Goal: Task Accomplishment & Management: Complete application form

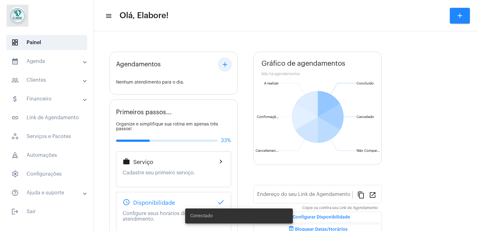
type input "[URL][DOMAIN_NAME]"
click at [224, 66] on div "Agendamentos add Nenhum atendimento para o dia. Primeiros passos... Organize e …" at bounding box center [174, 168] width 128 height 243
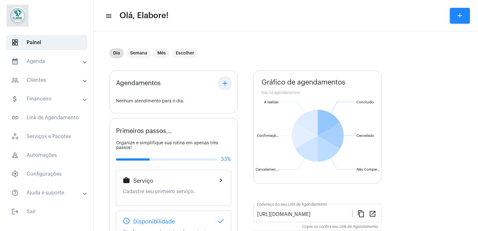
click at [226, 81] on mat-icon "add" at bounding box center [225, 84] width 8 height 8
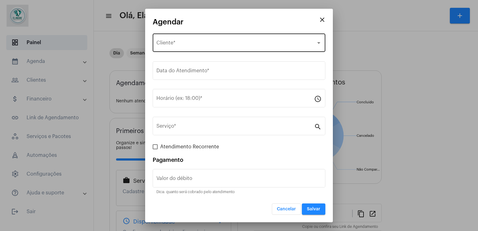
click at [228, 40] on div "Selecione o Cliente Cliente *" at bounding box center [239, 42] width 165 height 20
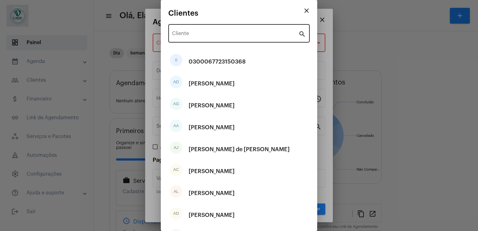
click at [223, 31] on div "Cliente" at bounding box center [235, 33] width 126 height 20
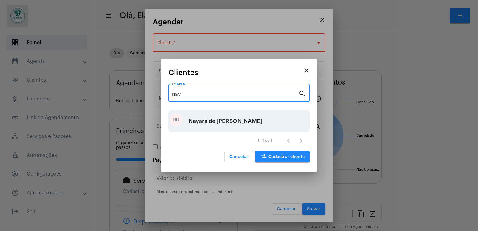
type input "nay"
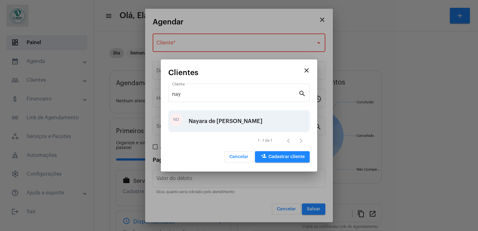
click at [212, 123] on div "Nayara de [PERSON_NAME]" at bounding box center [226, 121] width 74 height 19
type input "R$"
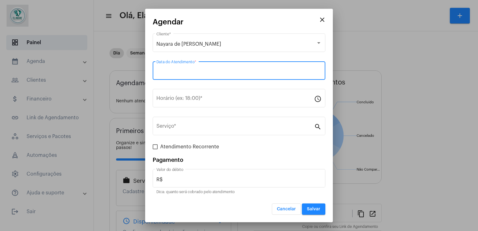
click at [224, 75] on input "Data do Atendimento *" at bounding box center [239, 72] width 165 height 6
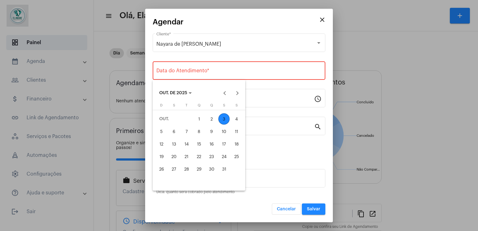
click at [225, 119] on div "3" at bounding box center [224, 118] width 11 height 11
type input "[DATE]"
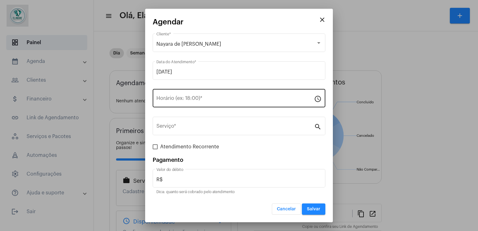
click at [195, 103] on div "Horário (ex: 18:00) *" at bounding box center [236, 98] width 158 height 20
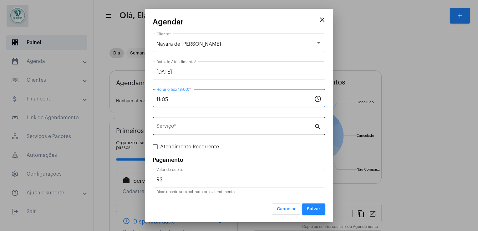
type input "11:05"
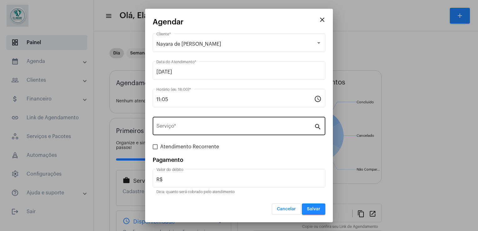
click at [188, 134] on div "Serviço *" at bounding box center [236, 126] width 158 height 20
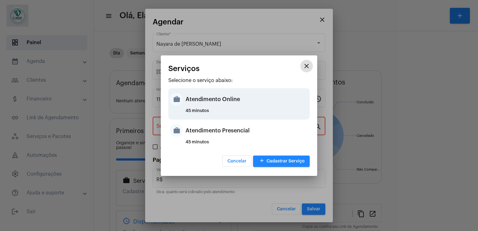
click at [213, 103] on div "Atendimento Online" at bounding box center [247, 99] width 123 height 19
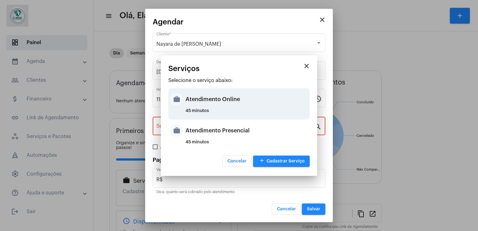
type input "Atendimento Online"
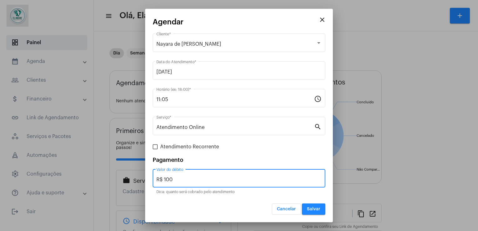
click at [185, 177] on input "R$ 100" at bounding box center [239, 180] width 165 height 6
type input "R$ 0"
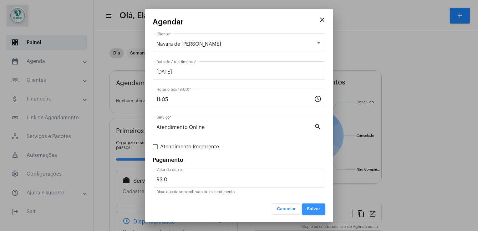
click at [313, 209] on span "Salvar" at bounding box center [313, 209] width 13 height 4
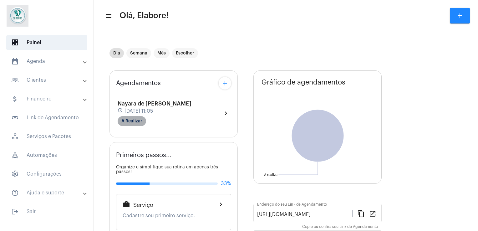
click at [137, 120] on mat-chip "A Realizar" at bounding box center [132, 121] width 28 height 10
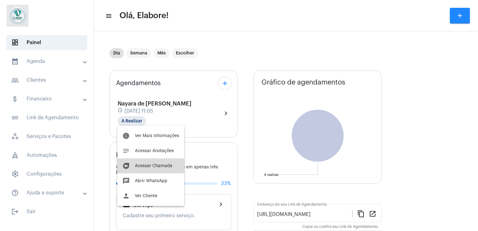
click at [154, 167] on span "Acessar Chamada" at bounding box center [154, 166] width 38 height 4
